Goal: Task Accomplishment & Management: Complete application form

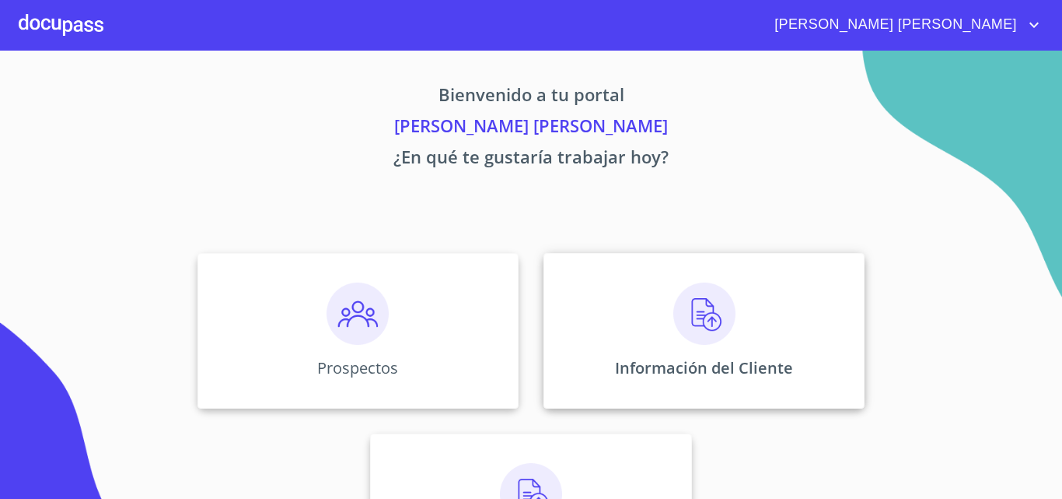
click at [663, 318] on div "Información del Cliente" at bounding box center [704, 331] width 321 height 156
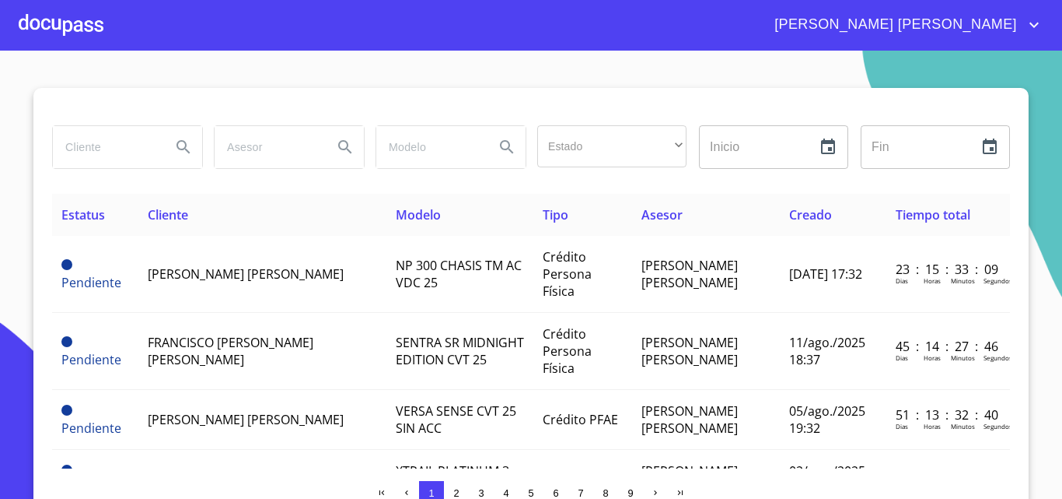
click at [80, 146] on input "search" at bounding box center [106, 147] width 106 height 42
type input "juan"
click at [174, 151] on icon "Search" at bounding box center [183, 147] width 19 height 19
click at [177, 145] on icon "Search" at bounding box center [183, 147] width 19 height 19
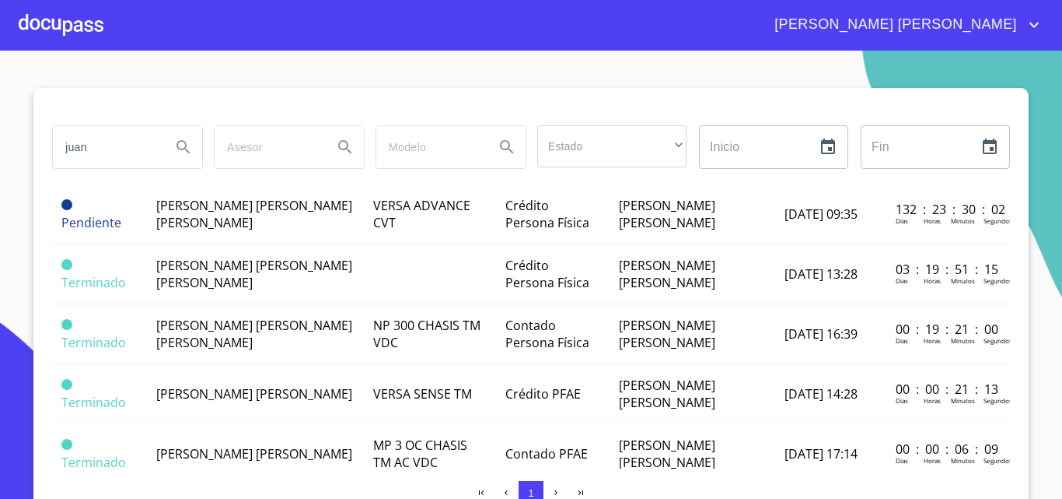
scroll to position [78, 0]
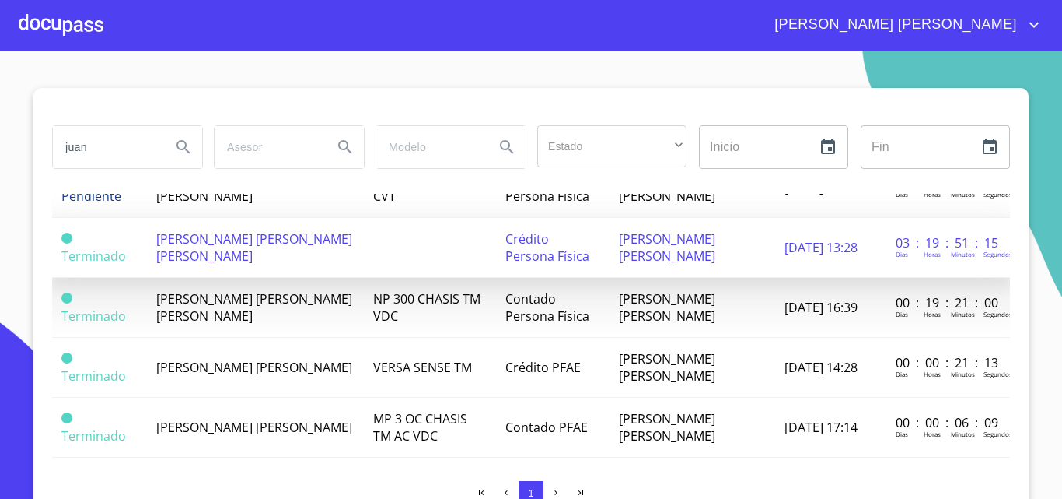
click at [278, 238] on span "[PERSON_NAME] [PERSON_NAME] [PERSON_NAME]" at bounding box center [254, 247] width 196 height 34
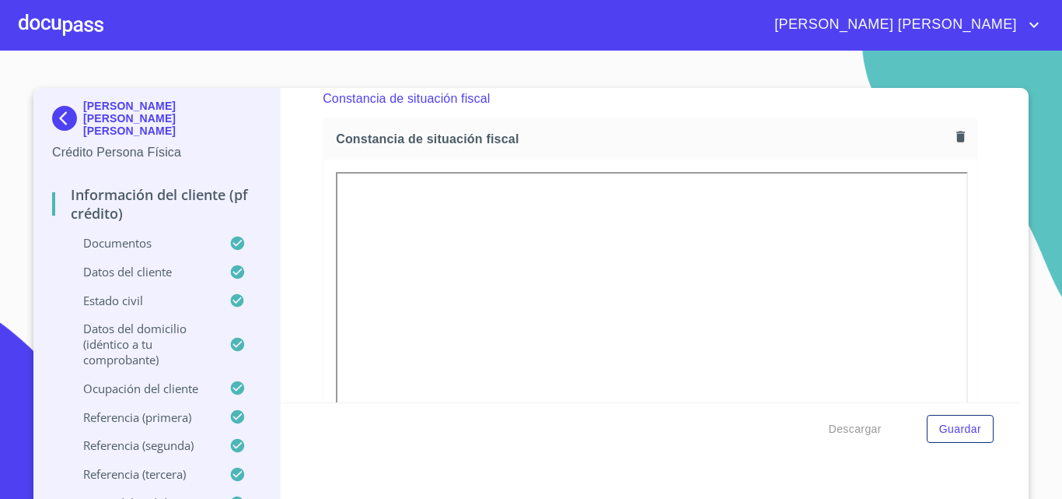
scroll to position [4159, 0]
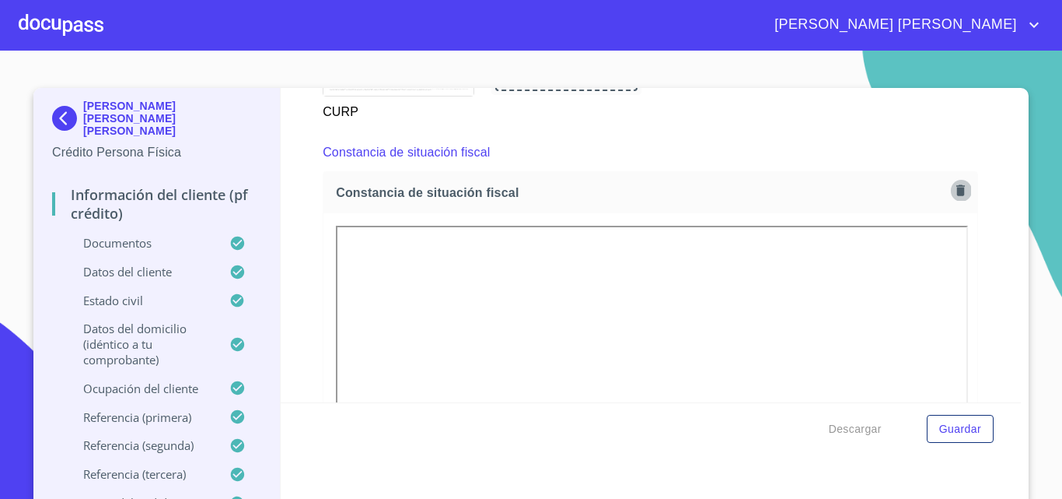
click at [957, 195] on icon "button" at bounding box center [961, 189] width 9 height 11
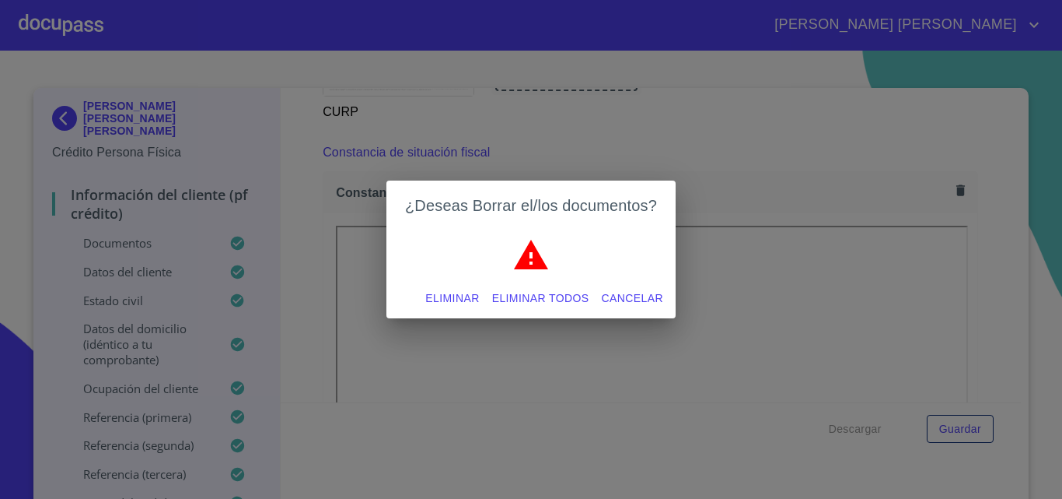
click at [457, 287] on button "Eliminar" at bounding box center [452, 298] width 66 height 29
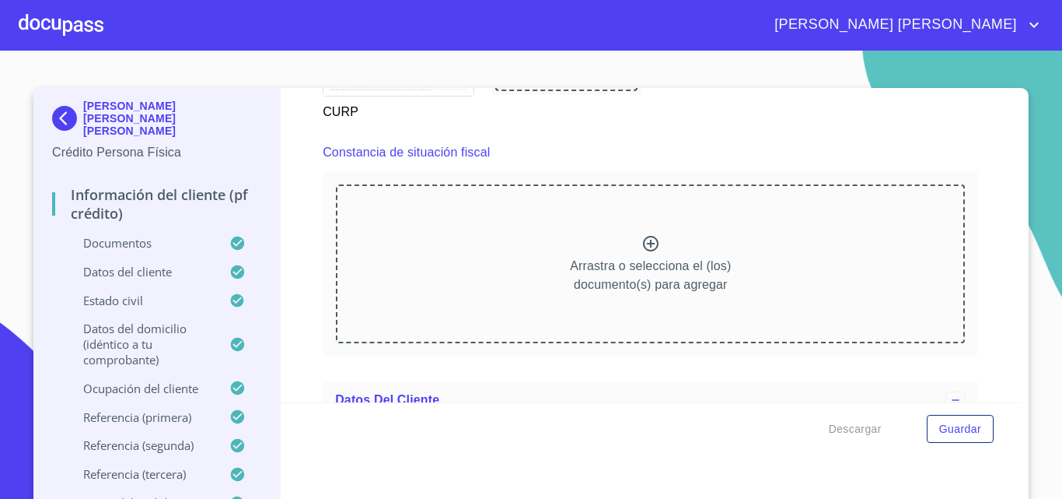
click at [643, 251] on icon at bounding box center [651, 244] width 16 height 16
click at [642, 253] on icon at bounding box center [651, 243] width 19 height 19
click at [643, 251] on icon at bounding box center [651, 244] width 16 height 16
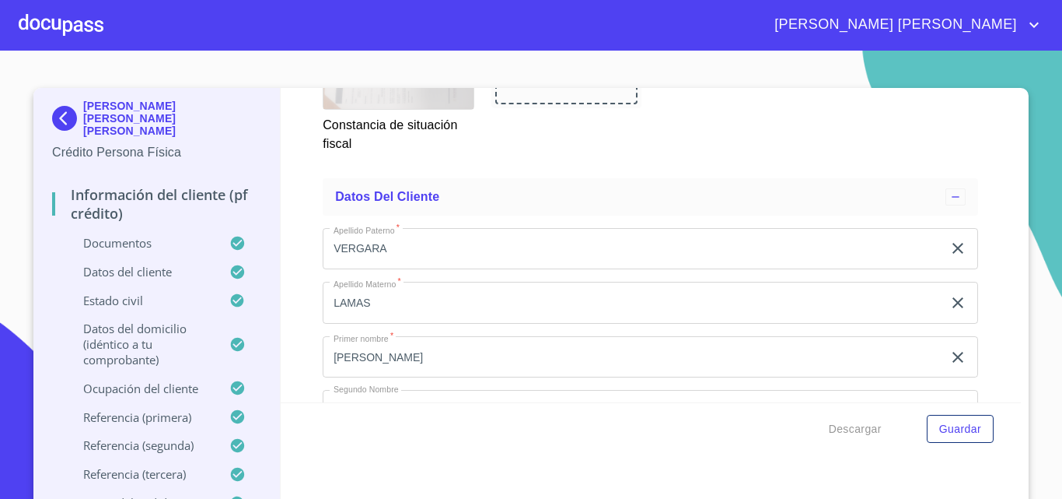
scroll to position [4548, 0]
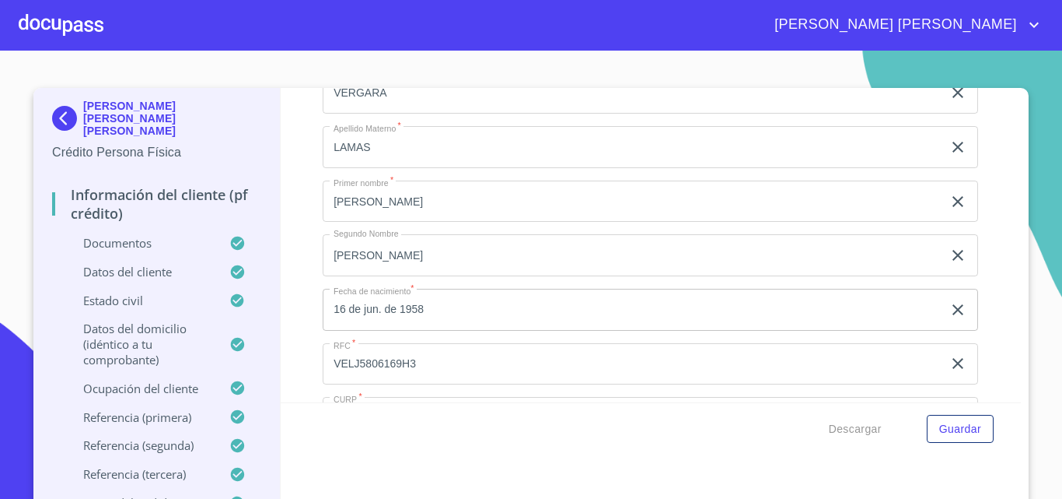
click at [954, 426] on span "Guardar" at bounding box center [961, 428] width 42 height 19
